Goal: Information Seeking & Learning: Learn about a topic

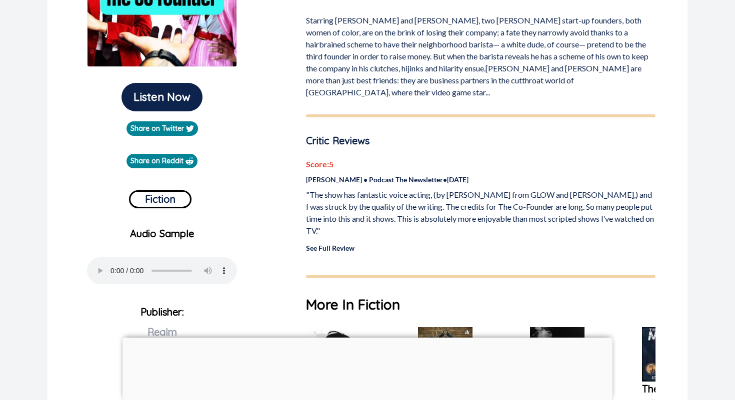
scroll to position [209, 0]
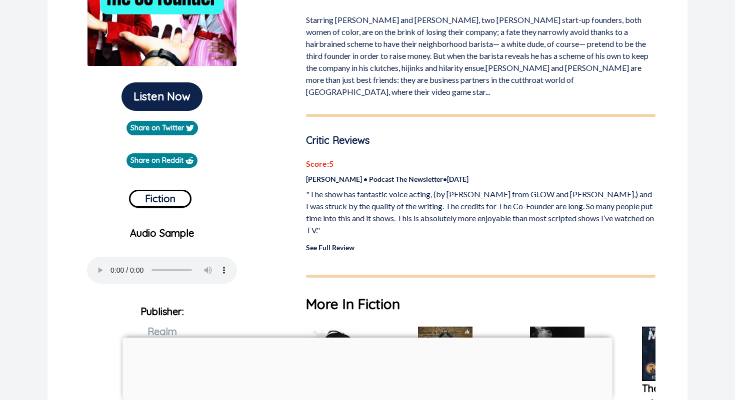
click at [340, 243] on link "See Full Review" at bounding box center [330, 247] width 48 height 8
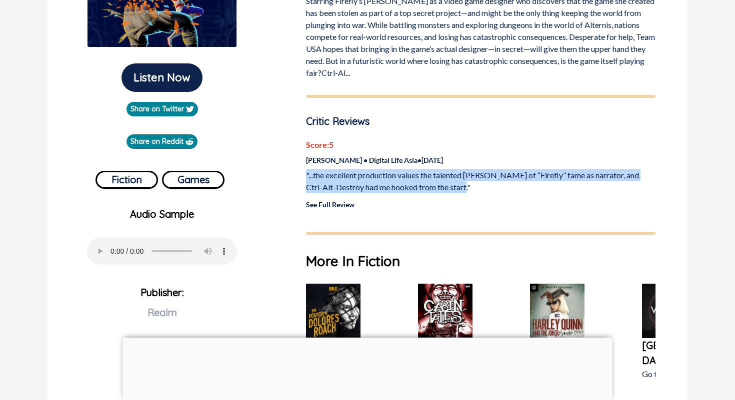
scroll to position [229, 0]
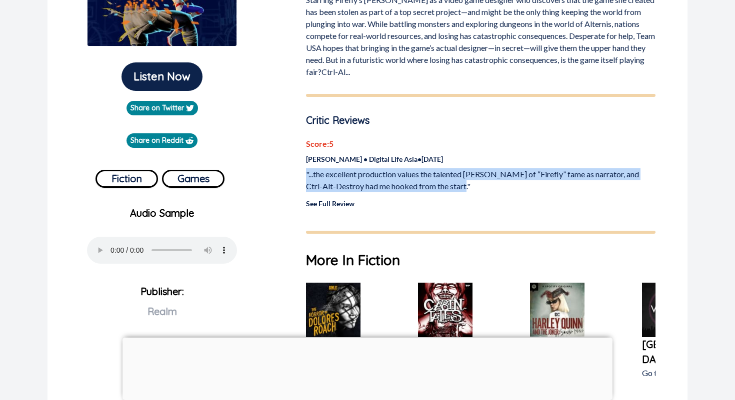
drag, startPoint x: 464, startPoint y: 188, endPoint x: 307, endPoint y: 174, distance: 157.0
click at [303, 176] on div "Ctrl-Alt-Destroy 5.0 /5 Critic Rating Starring Firefly’s [PERSON_NAME] as a vid…" at bounding box center [480, 264] width 373 height 747
copy p ""...the excellent production values the talented [PERSON_NAME] of “Firefly” fam…"
click at [318, 203] on link "See Full Review" at bounding box center [330, 203] width 48 height 8
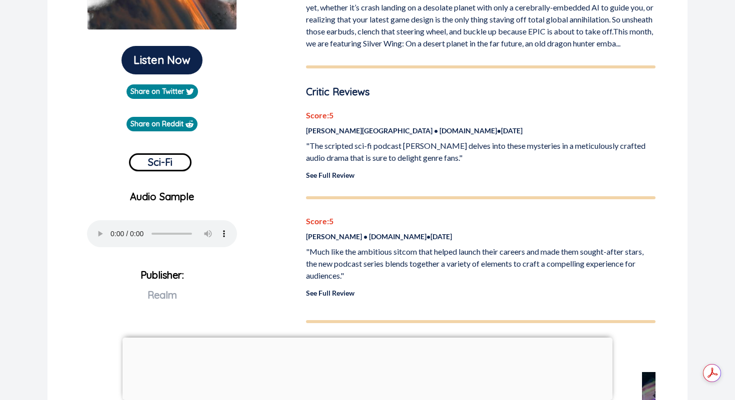
scroll to position [247, 0]
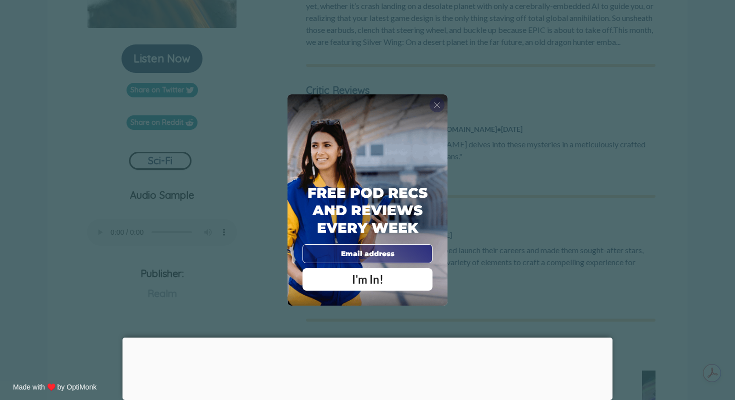
click at [436, 108] on span "X" at bounding box center [436, 105] width 7 height 10
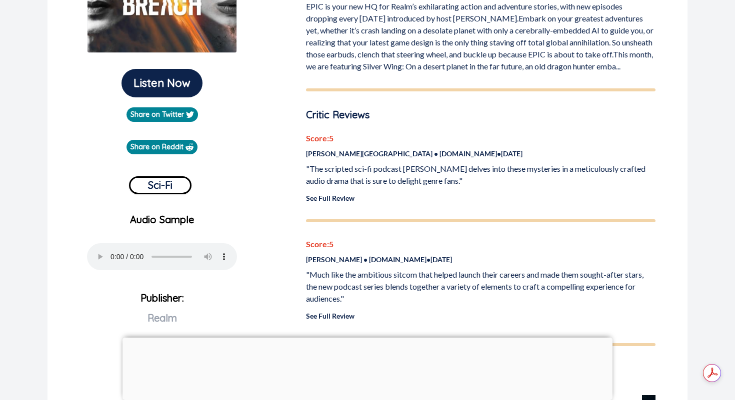
scroll to position [221, 0]
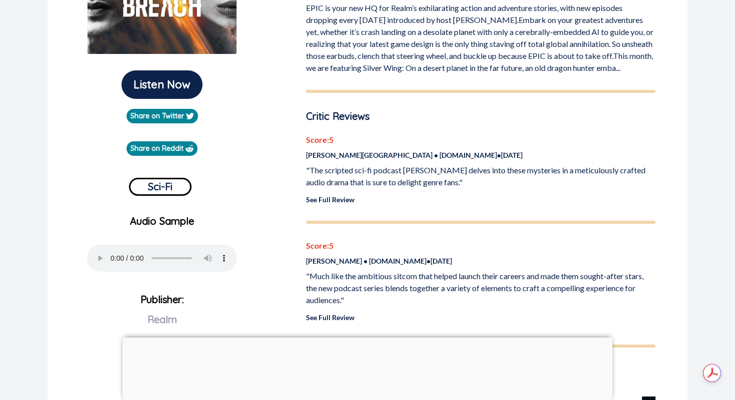
click at [341, 204] on link "See Full Review" at bounding box center [330, 199] width 48 height 8
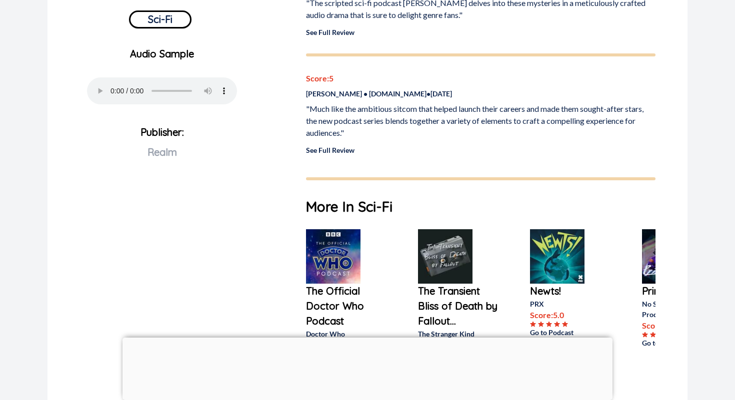
scroll to position [389, 0]
click at [333, 154] on link "See Full Review" at bounding box center [330, 149] width 48 height 8
